Goal: Task Accomplishment & Management: Manage account settings

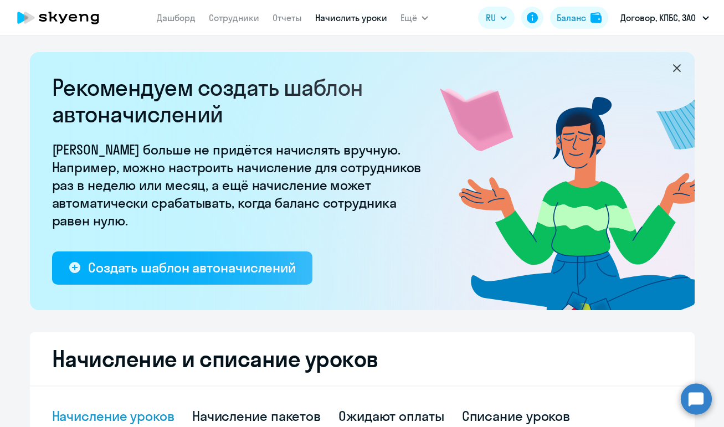
select select "10"
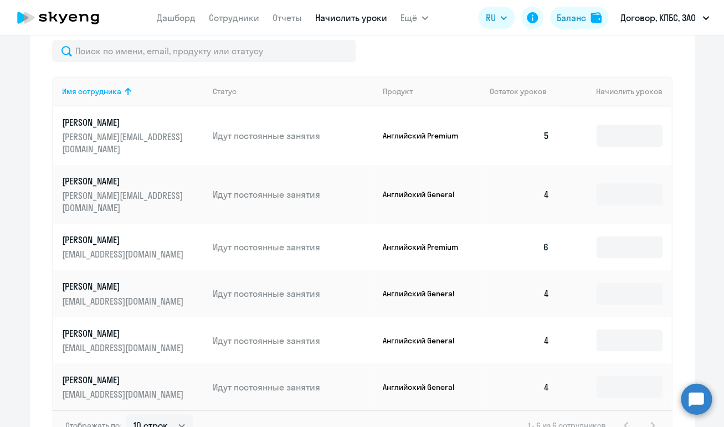
scroll to position [464, 0]
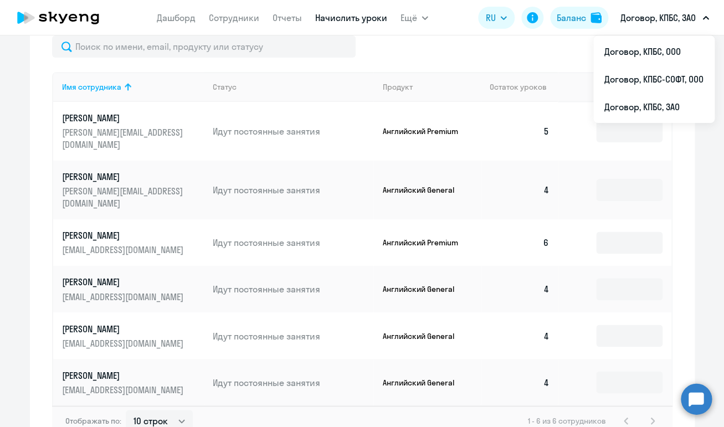
click at [656, 18] on p "Договор, КПБС, ЗАО" at bounding box center [658, 17] width 75 height 13
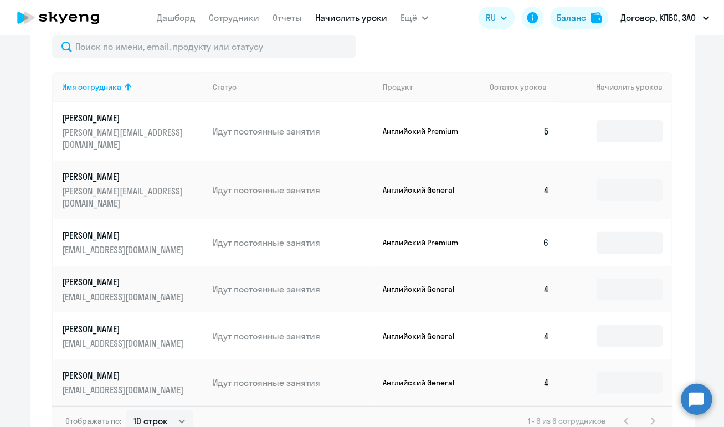
click at [656, 18] on p "Договор, КПБС, ЗАО" at bounding box center [658, 17] width 75 height 13
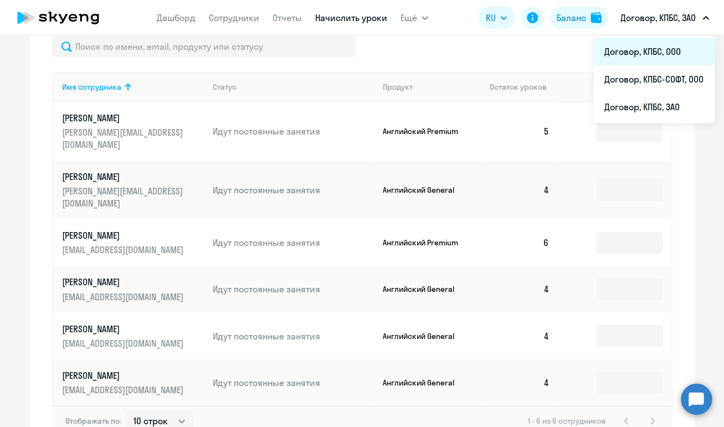
click at [658, 41] on li "Договор, КПБС, ООО" at bounding box center [654, 52] width 121 height 28
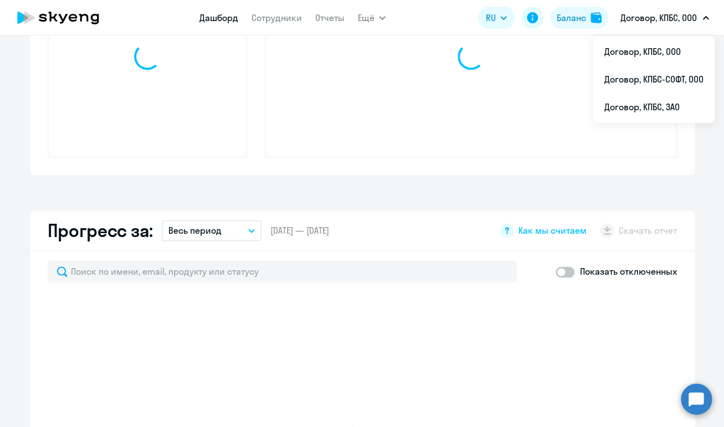
select select "30"
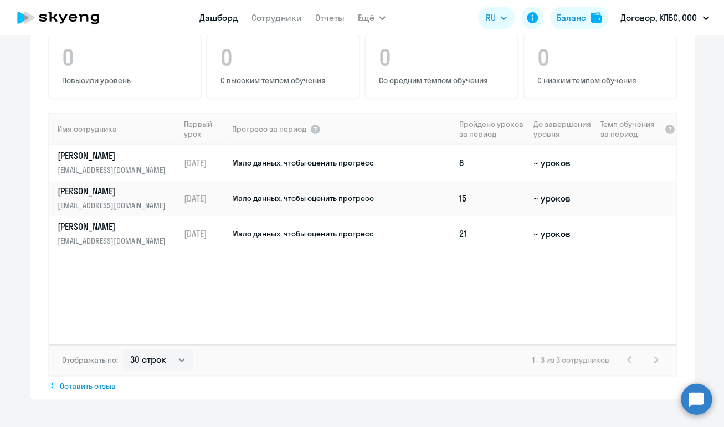
scroll to position [743, 0]
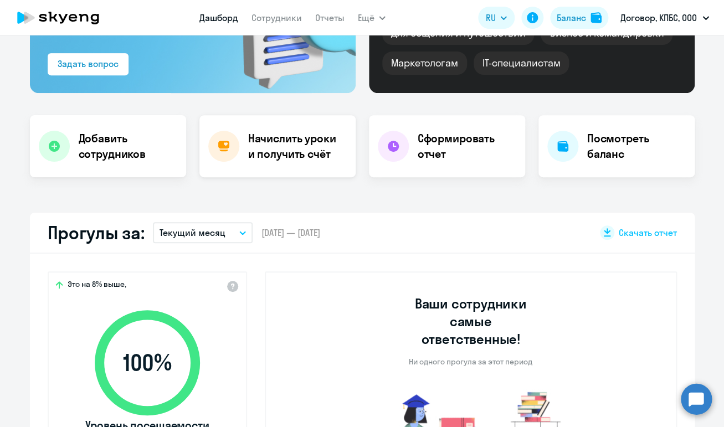
click at [277, 144] on h4 "Начислить уроки и получить счёт" at bounding box center [296, 146] width 96 height 31
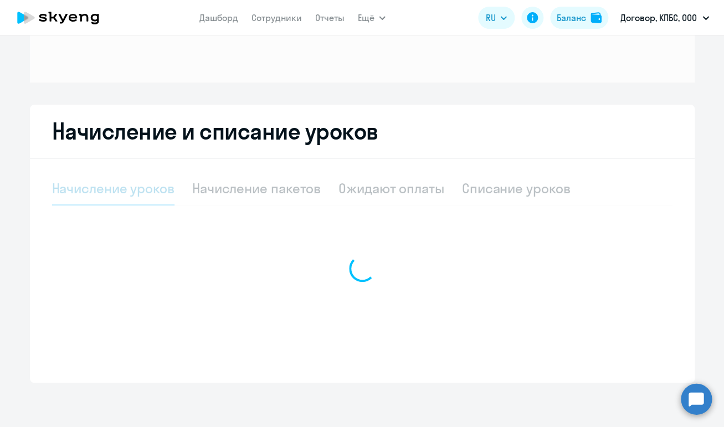
select select "10"
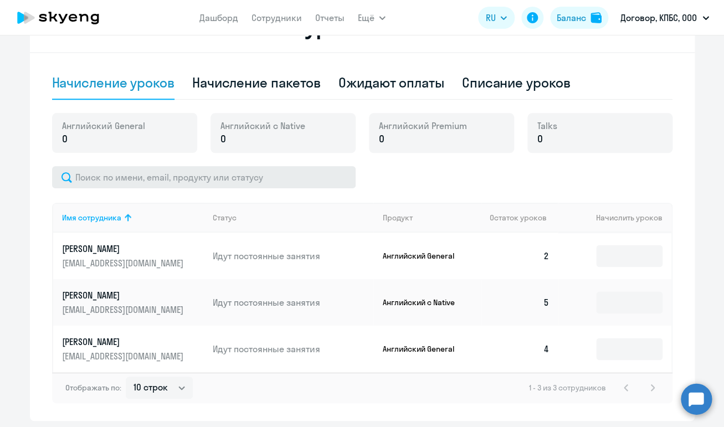
scroll to position [319, 0]
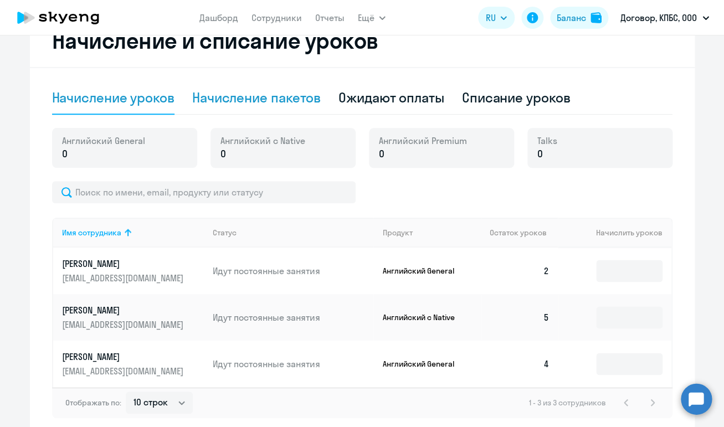
click at [288, 101] on div "Начисление пакетов" at bounding box center [256, 98] width 129 height 18
select select "10"
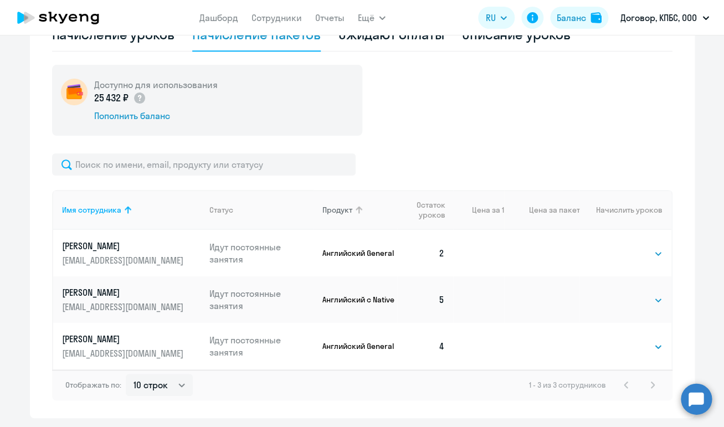
scroll to position [411, 0]
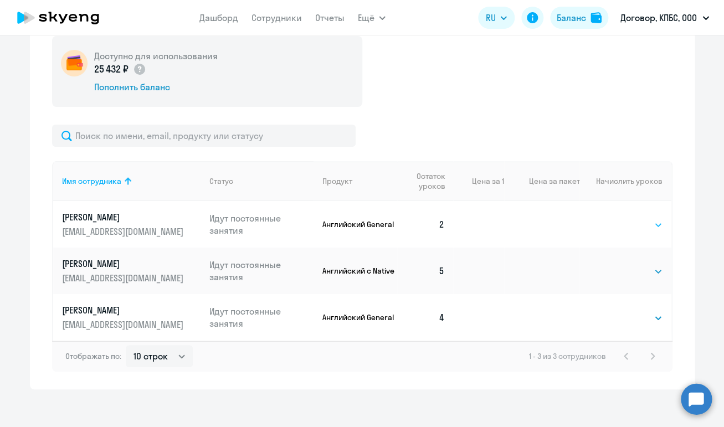
select select "4"
click option "4" at bounding box center [0, 0] width 0 height 0
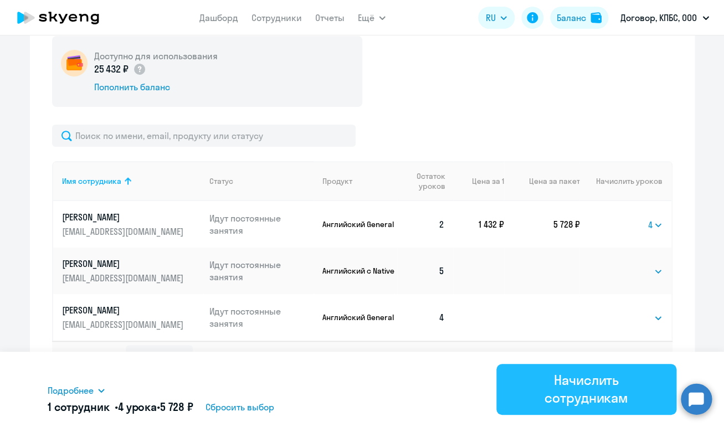
click at [509, 382] on button "Начислить сотрудникам" at bounding box center [587, 389] width 180 height 51
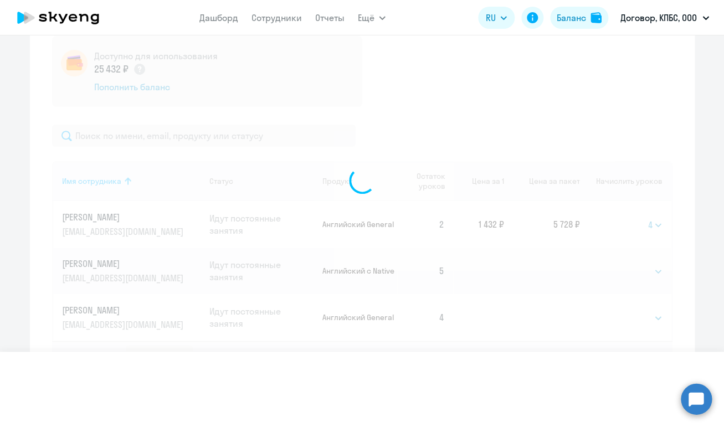
select select
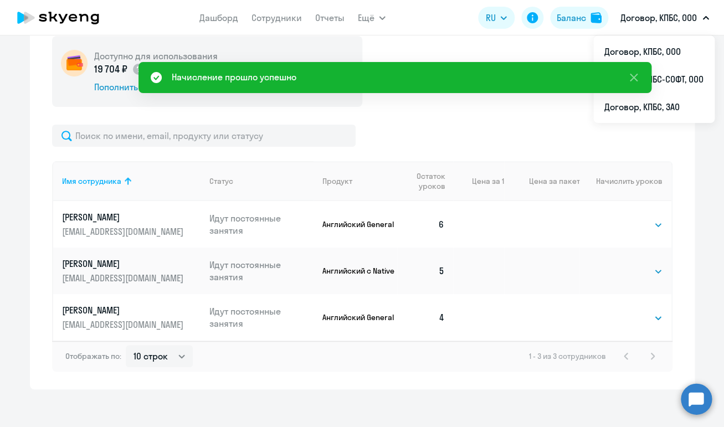
click at [658, 16] on p "Договор, КПБС, ООО" at bounding box center [659, 17] width 76 height 13
drag, startPoint x: 670, startPoint y: 104, endPoint x: 685, endPoint y: 80, distance: 27.4
click at [685, 80] on ul "Договор, КПБС, ООО Договор, КПБС-СОФТ, ООО Договор, КПБС, ЗАО" at bounding box center [654, 79] width 121 height 88
click at [685, 80] on div "Начисление и списание уроков Начисление уроков Начисление пакетов Ожидают оплат…" at bounding box center [362, 156] width 665 height 468
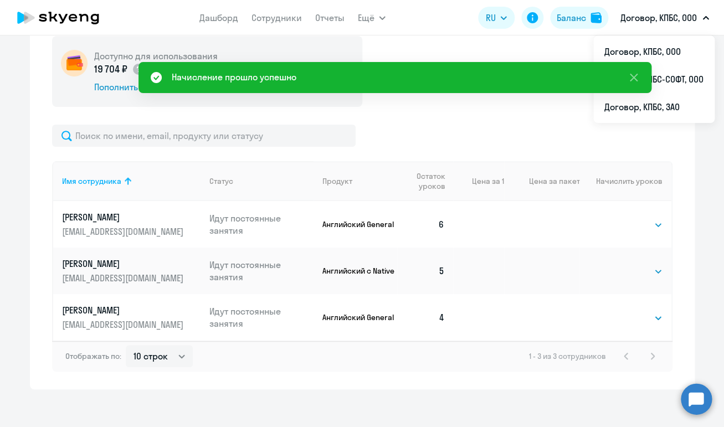
click at [661, 24] on p "Договор, КПБС, ООО" at bounding box center [659, 17] width 76 height 13
click at [663, 13] on p "Договор, КПБС, ООО" at bounding box center [659, 17] width 76 height 13
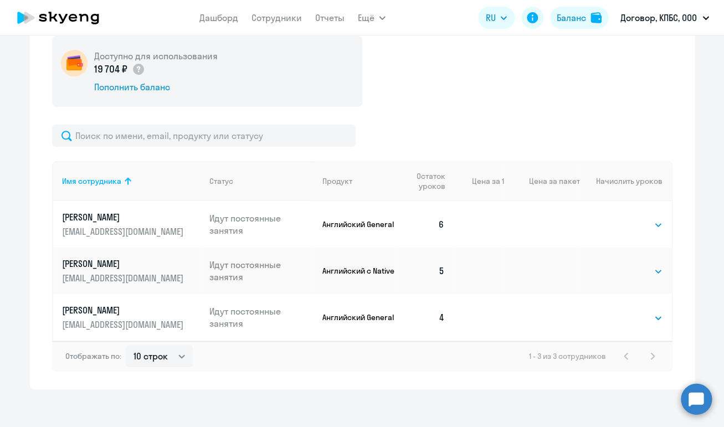
click at [663, 13] on p "Договор, КПБС, ООО" at bounding box center [659, 17] width 76 height 13
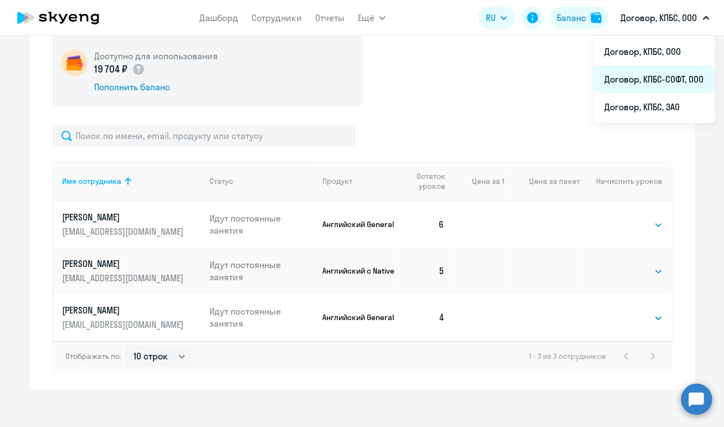
click at [676, 75] on li "Договор, КПБС-СОФТ, ООО" at bounding box center [654, 79] width 121 height 28
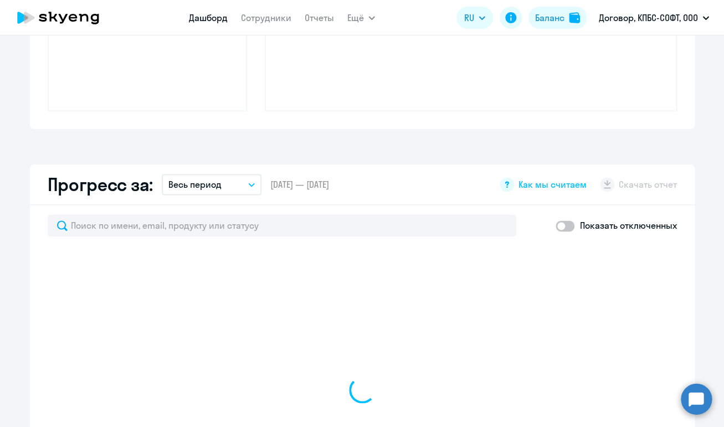
scroll to position [411, 0]
select select "30"
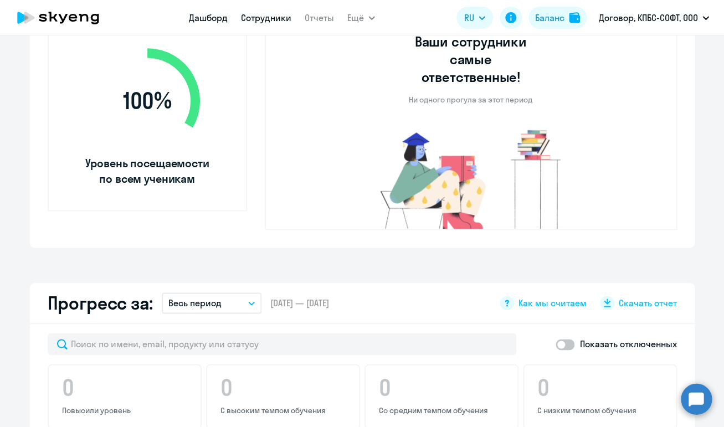
click at [259, 19] on link "Сотрудники" at bounding box center [266, 17] width 50 height 11
select select "30"
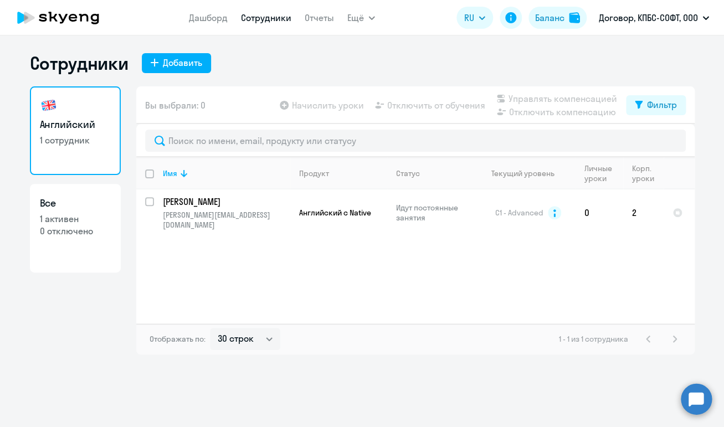
click at [263, 15] on link "Сотрудники" at bounding box center [266, 17] width 50 height 11
click at [309, 16] on link "Отчеты" at bounding box center [319, 17] width 29 height 11
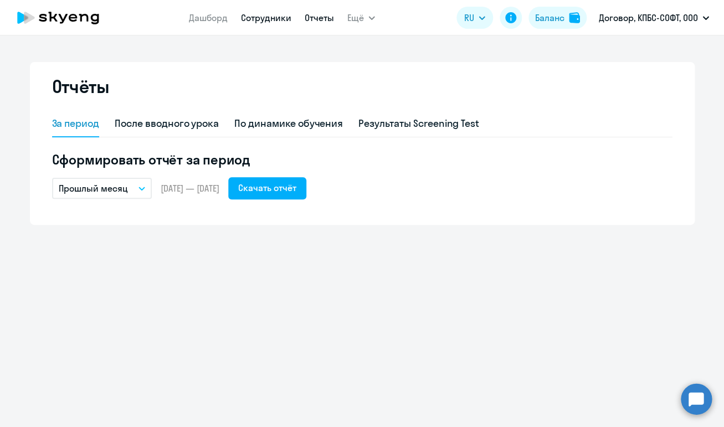
click at [275, 16] on link "Сотрудники" at bounding box center [266, 17] width 50 height 11
select select "30"
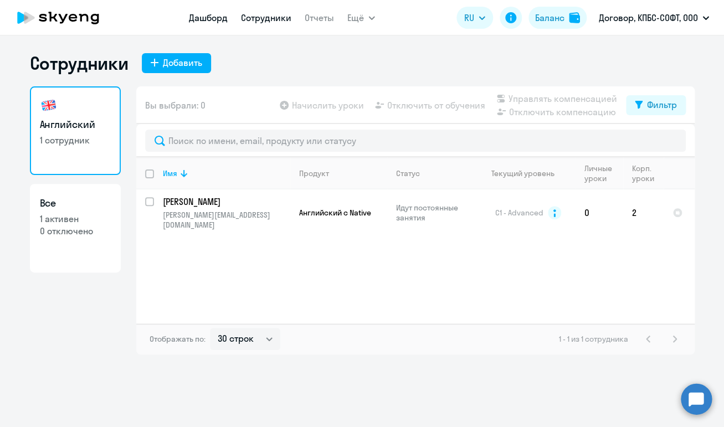
click at [210, 16] on link "Дашборд" at bounding box center [208, 17] width 39 height 11
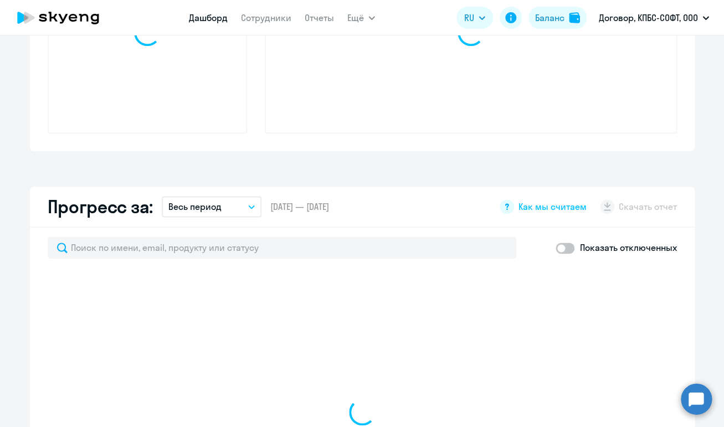
select select "30"
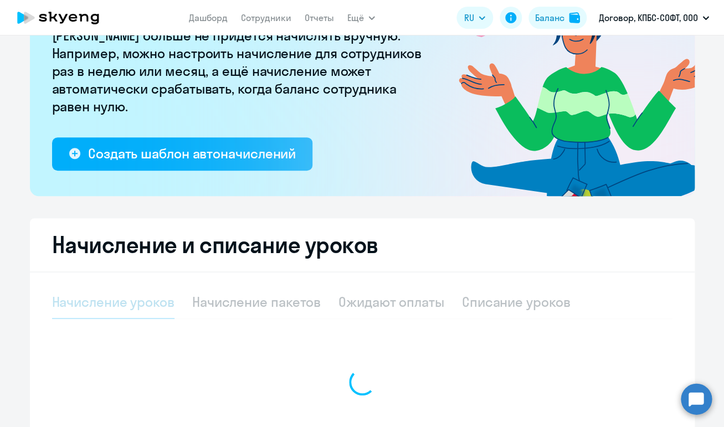
select select "10"
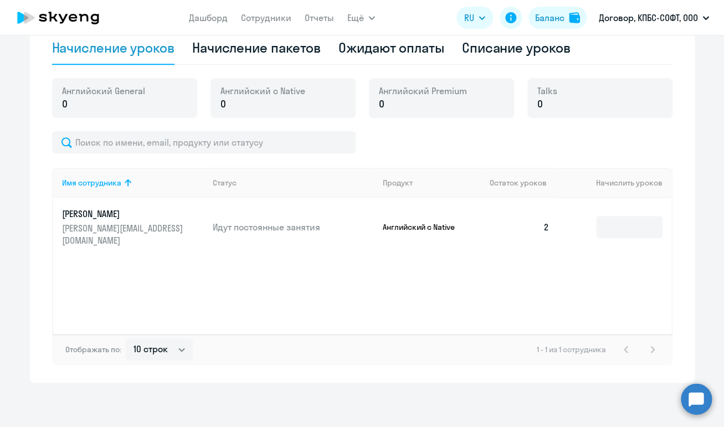
scroll to position [345, 0]
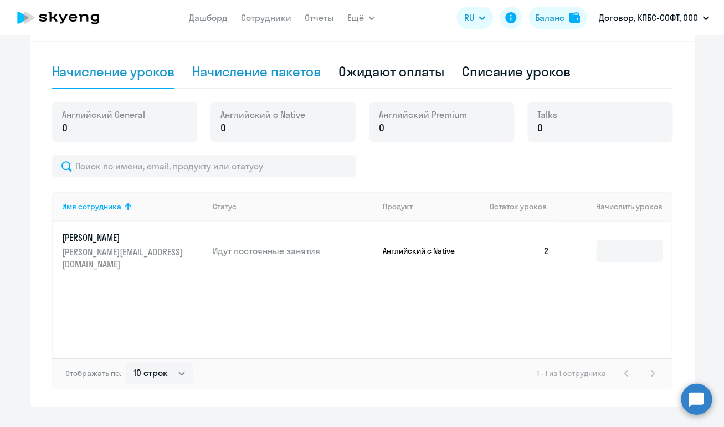
click at [275, 71] on div "Начисление пакетов" at bounding box center [256, 72] width 129 height 18
select select "10"
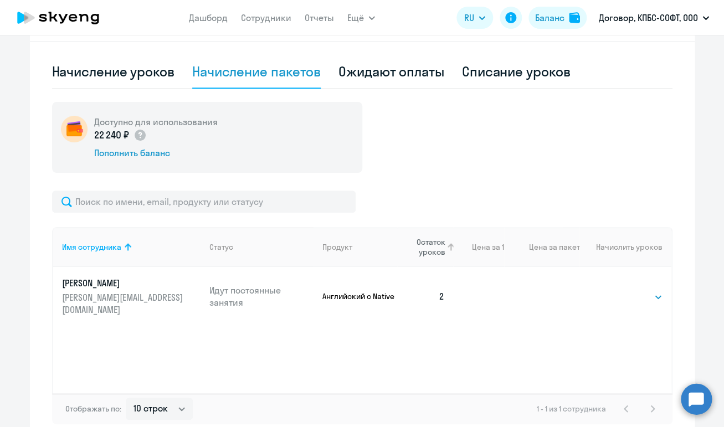
scroll to position [404, 0]
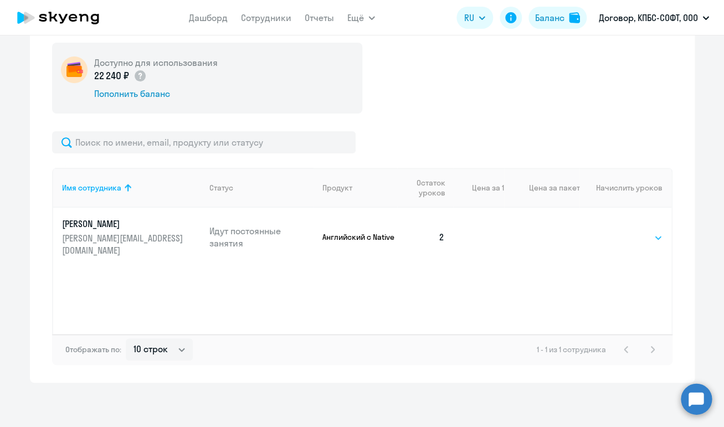
select select "4"
click option "4" at bounding box center [0, 0] width 0 height 0
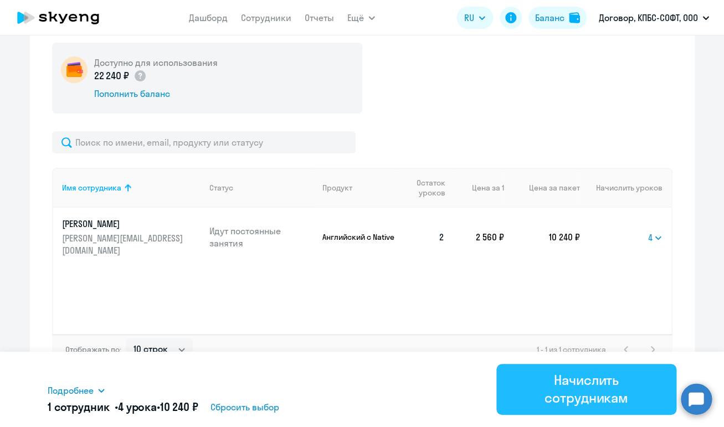
click at [569, 403] on div "Начислить сотрудникам" at bounding box center [586, 388] width 149 height 35
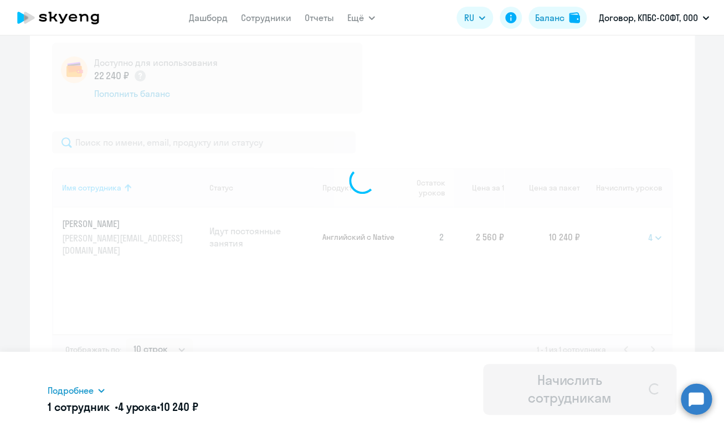
select select
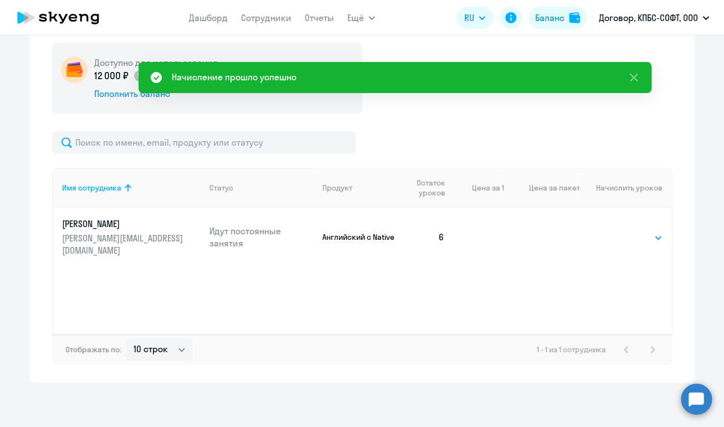
click at [373, 295] on div "Имя сотрудника Статус Продукт Остаток уроков Цена за 1 Цена за пакет Начислить …" at bounding box center [362, 251] width 621 height 166
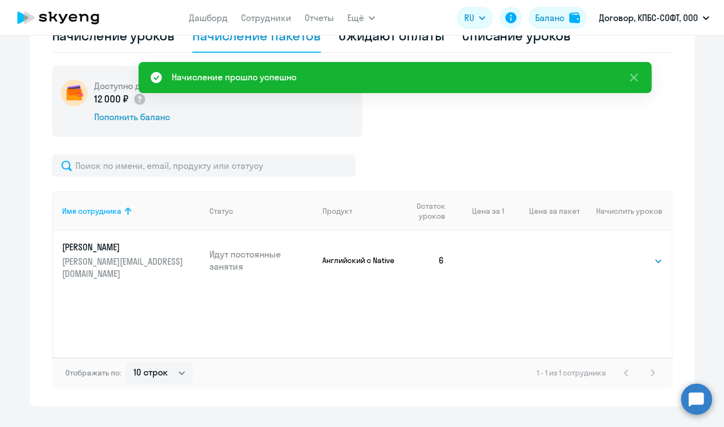
scroll to position [377, 0]
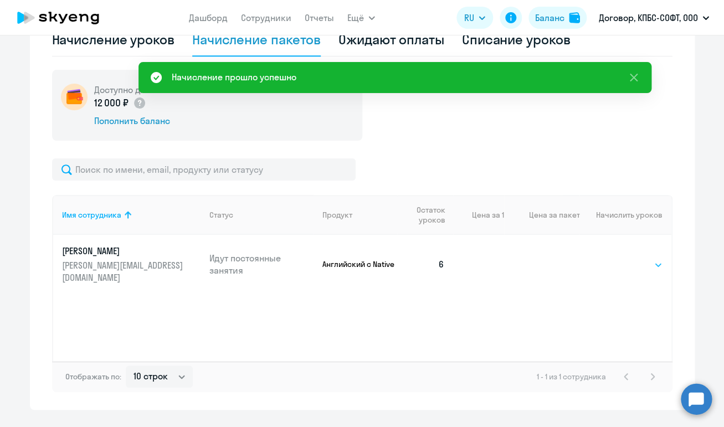
select select "4"
click option "4" at bounding box center [0, 0] width 0 height 0
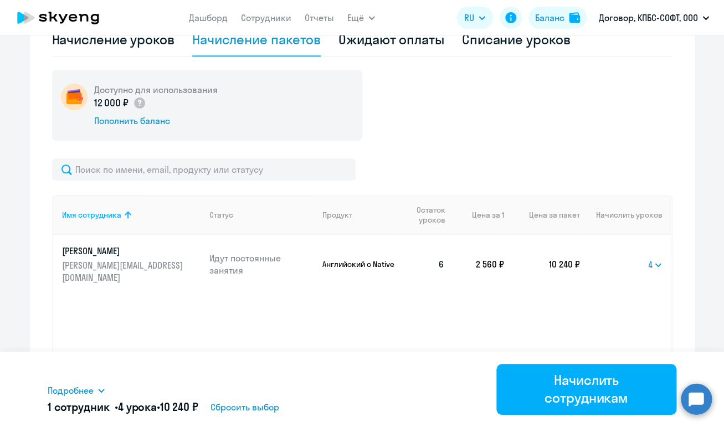
click at [315, 311] on div "Имя сотрудника Статус Продукт Остаток уроков Цена за 1 Цена за пакет Начислить …" at bounding box center [362, 278] width 621 height 166
click at [257, 410] on span "Сбросить выбор" at bounding box center [245, 407] width 69 height 13
select select
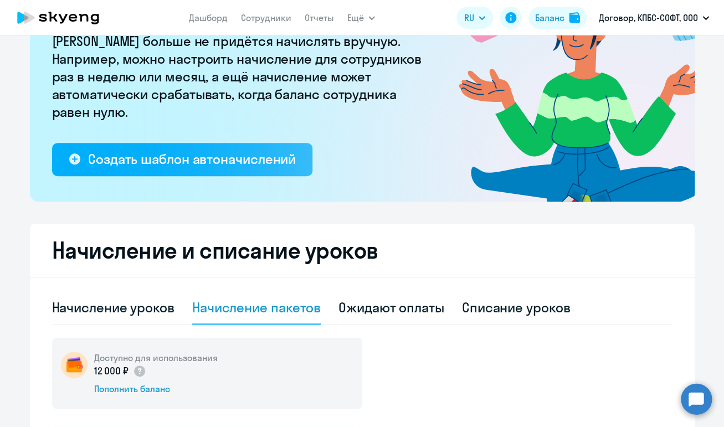
scroll to position [0, 0]
